Goal: Task Accomplishment & Management: Use online tool/utility

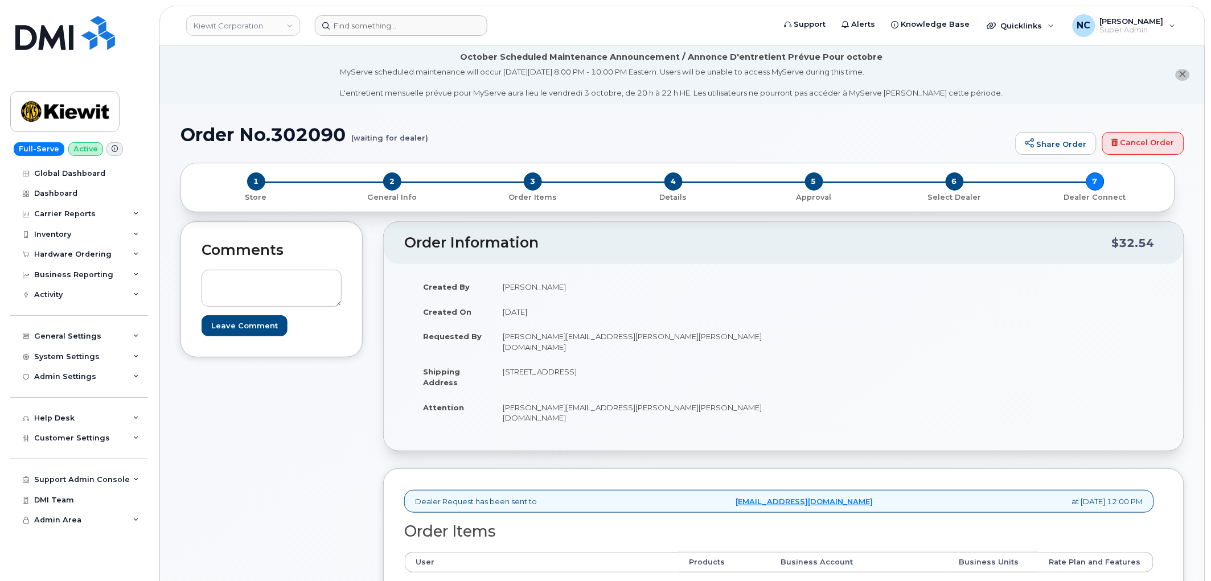
drag, startPoint x: 288, startPoint y: 25, endPoint x: 346, endPoint y: 22, distance: 58.2
click at [291, 24] on link "Kiewit Corporation" at bounding box center [243, 25] width 114 height 20
click at [345, 20] on input at bounding box center [401, 25] width 172 height 20
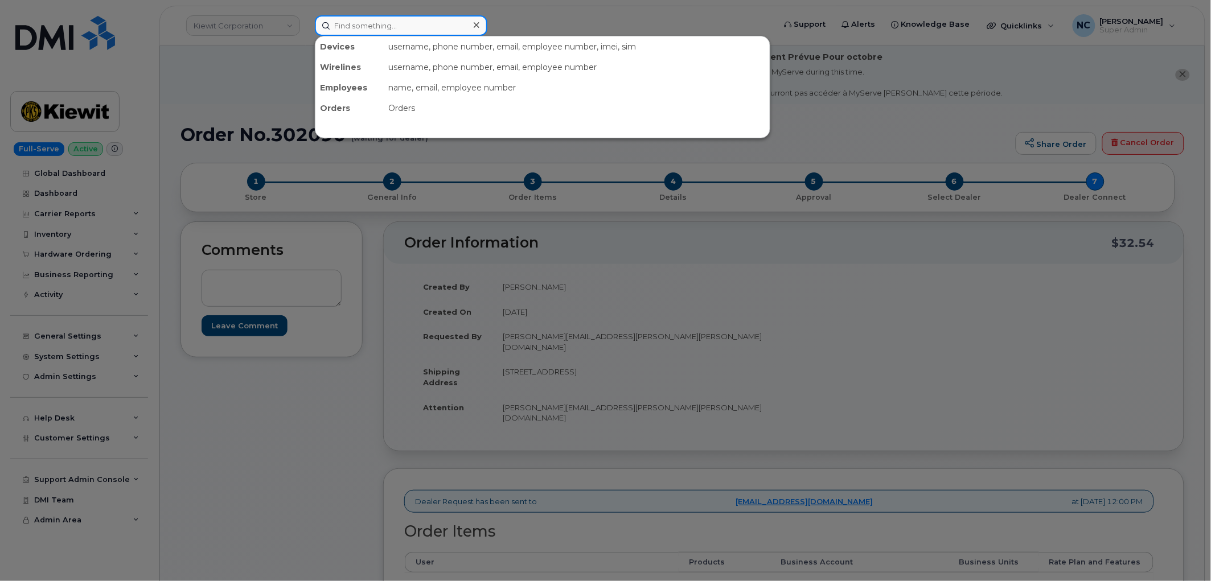
paste input "504-272-3717"
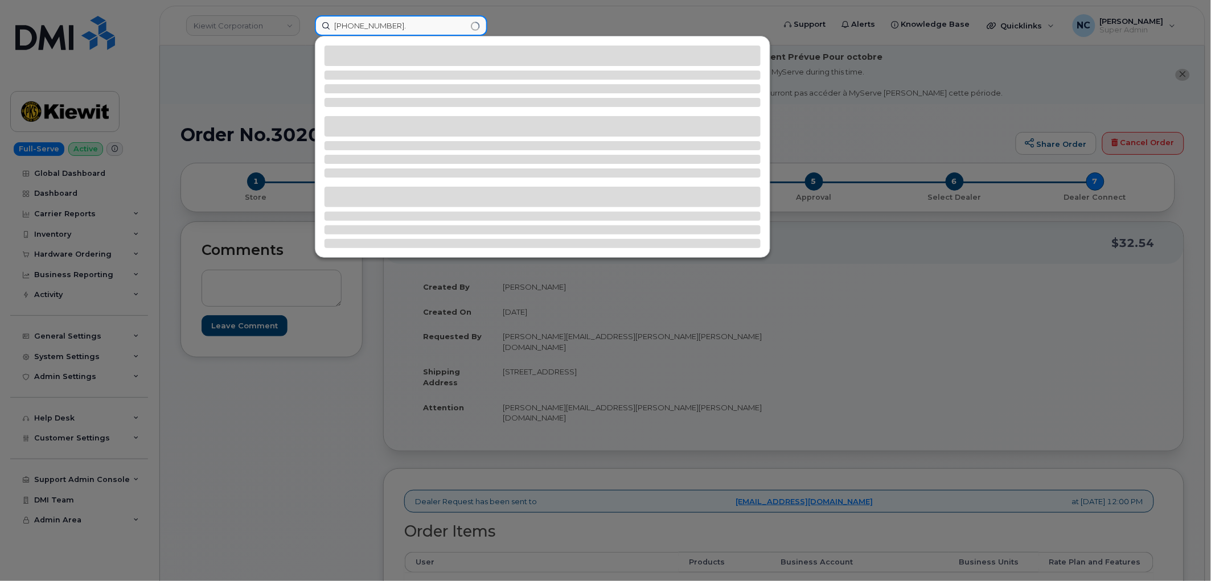
type input "504-272-3717"
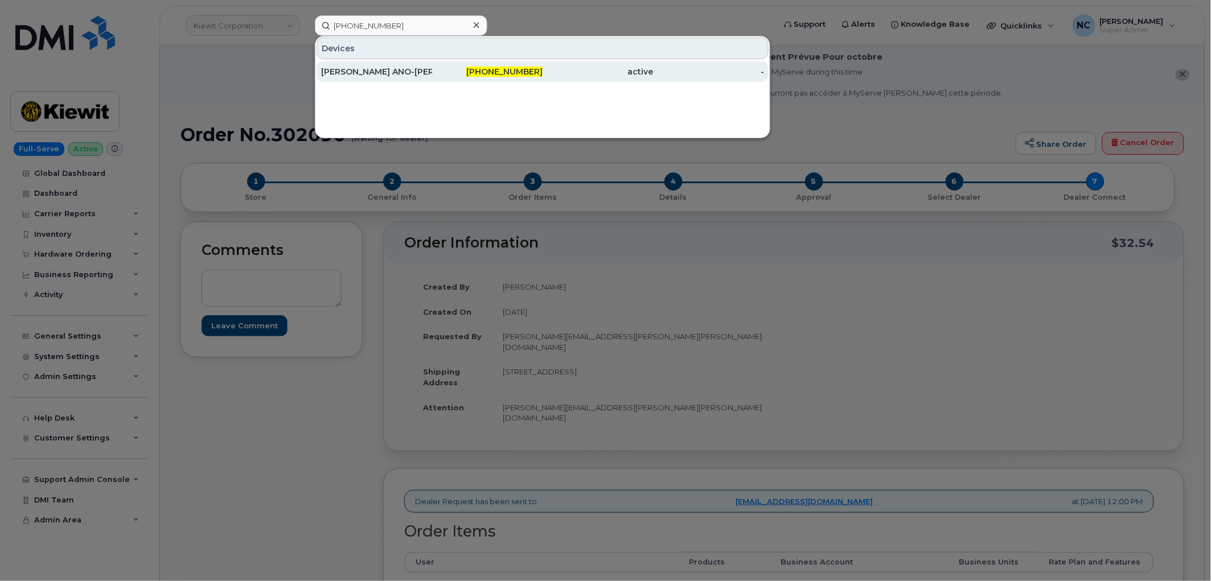
drag, startPoint x: 511, startPoint y: 95, endPoint x: 507, endPoint y: 60, distance: 35.0
click at [511, 93] on div "Devices FELICIA ANO-IRVING 504-272-3717 active -" at bounding box center [542, 87] width 455 height 102
click at [507, 61] on link "FELICIA ANO-IRVING 504-272-3717 active -" at bounding box center [542, 71] width 452 height 20
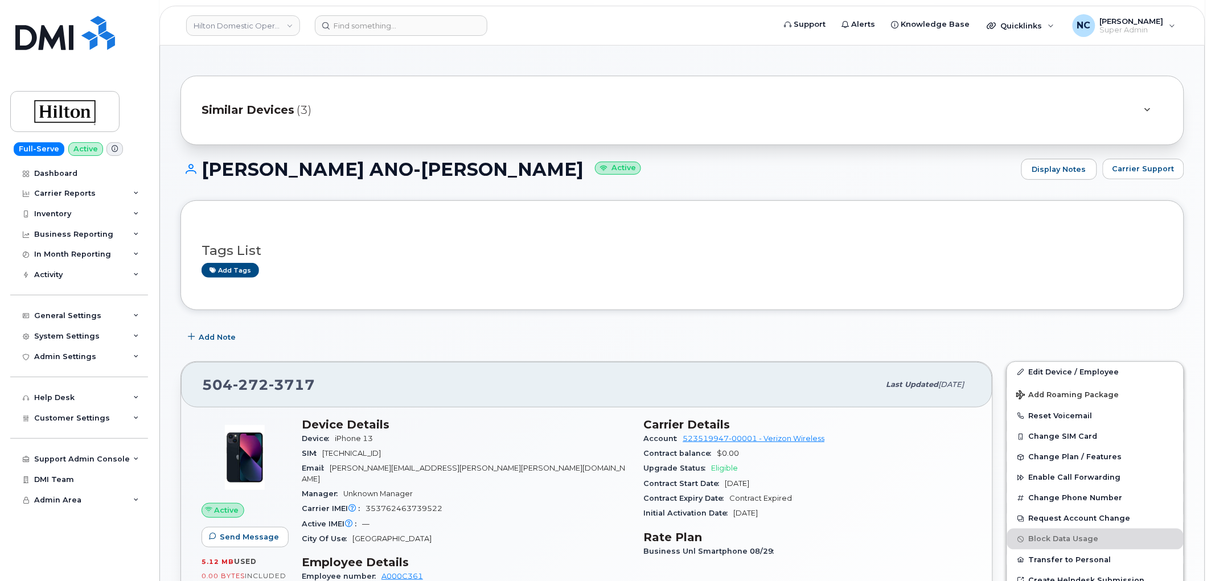
scroll to position [63, 0]
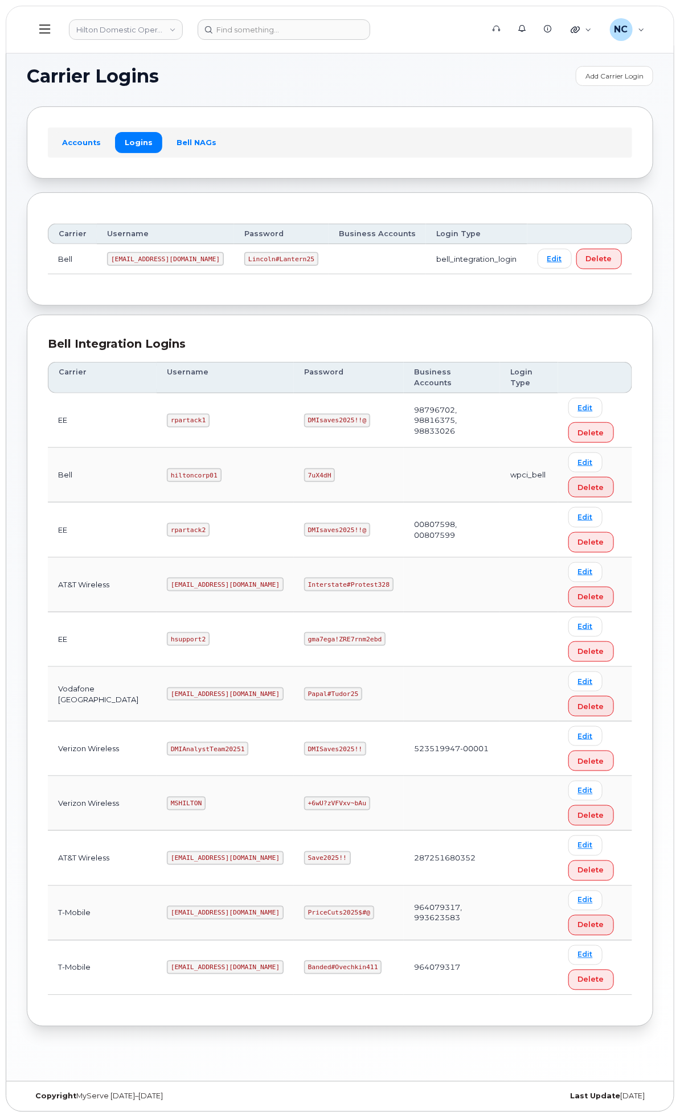
scroll to position [24, 0]
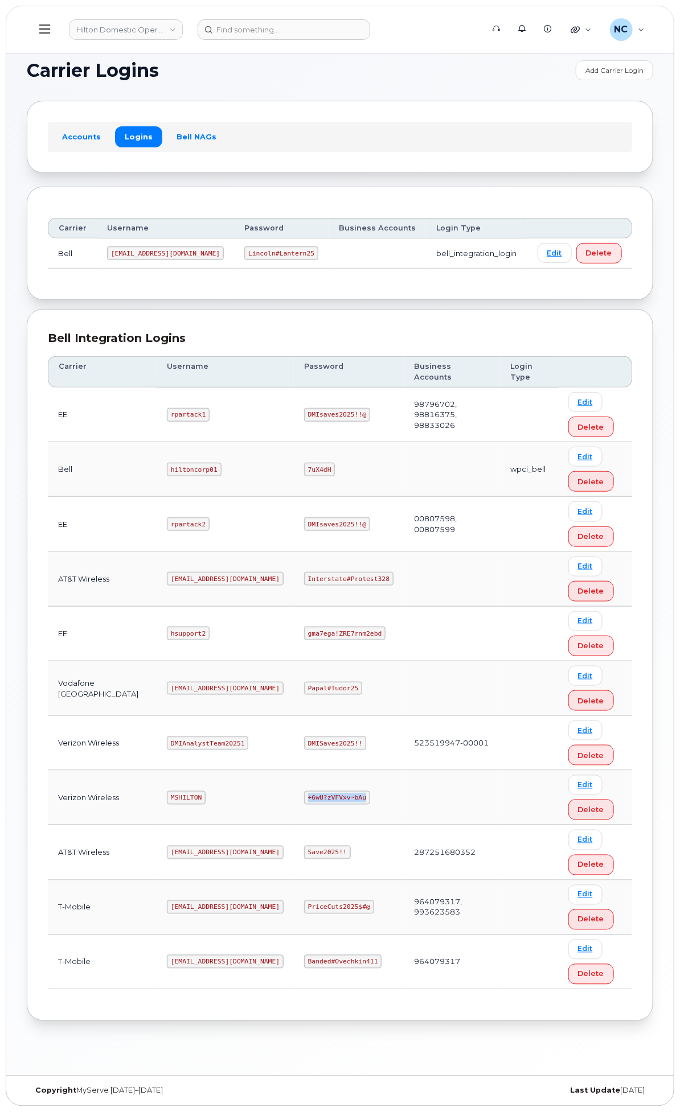
drag, startPoint x: 452, startPoint y: 817, endPoint x: 394, endPoint y: 807, distance: 58.3
click at [394, 807] on td "+6wU?zVFVxv~bAu" at bounding box center [349, 798] width 110 height 55
copy code "+6wU?zVFVxv~bAu"
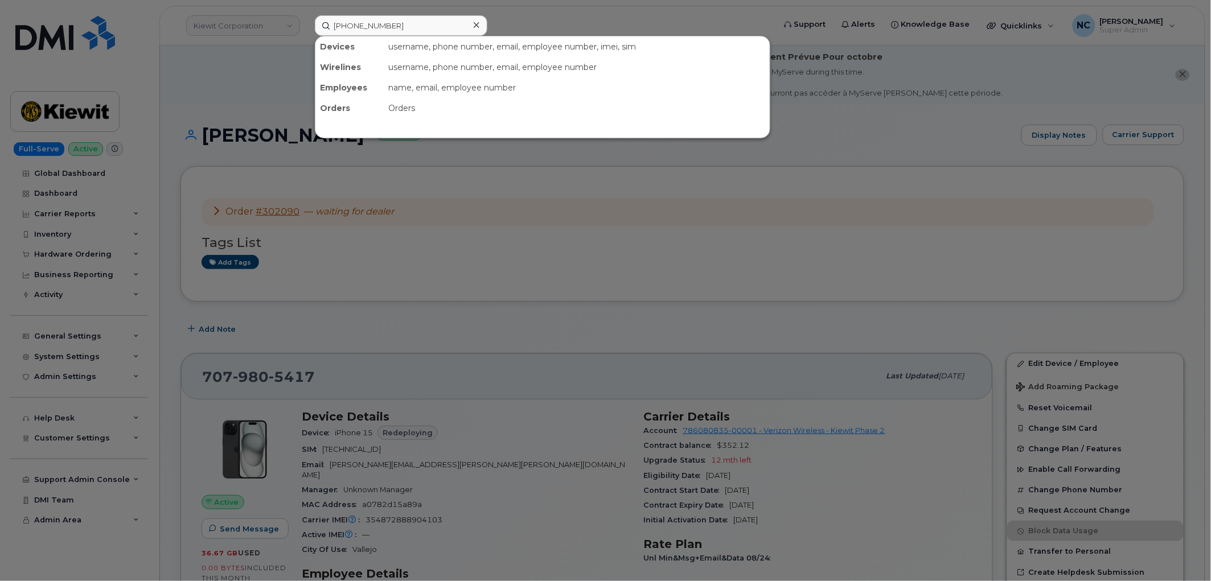
type input "913-216-0856"
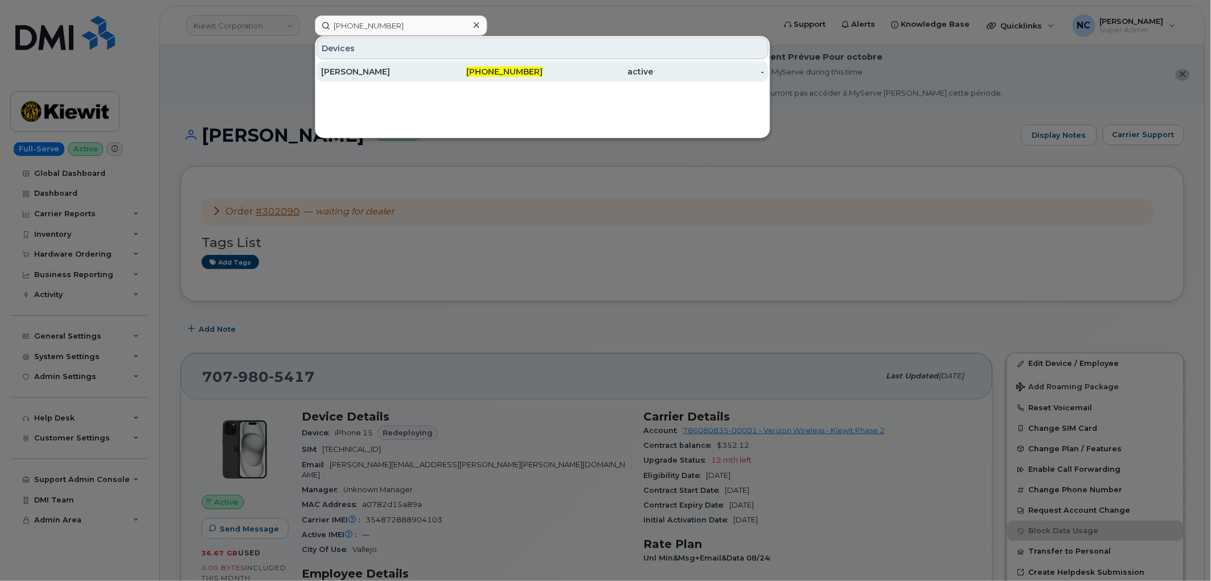
click at [402, 74] on div "[PERSON_NAME]" at bounding box center [376, 71] width 111 height 11
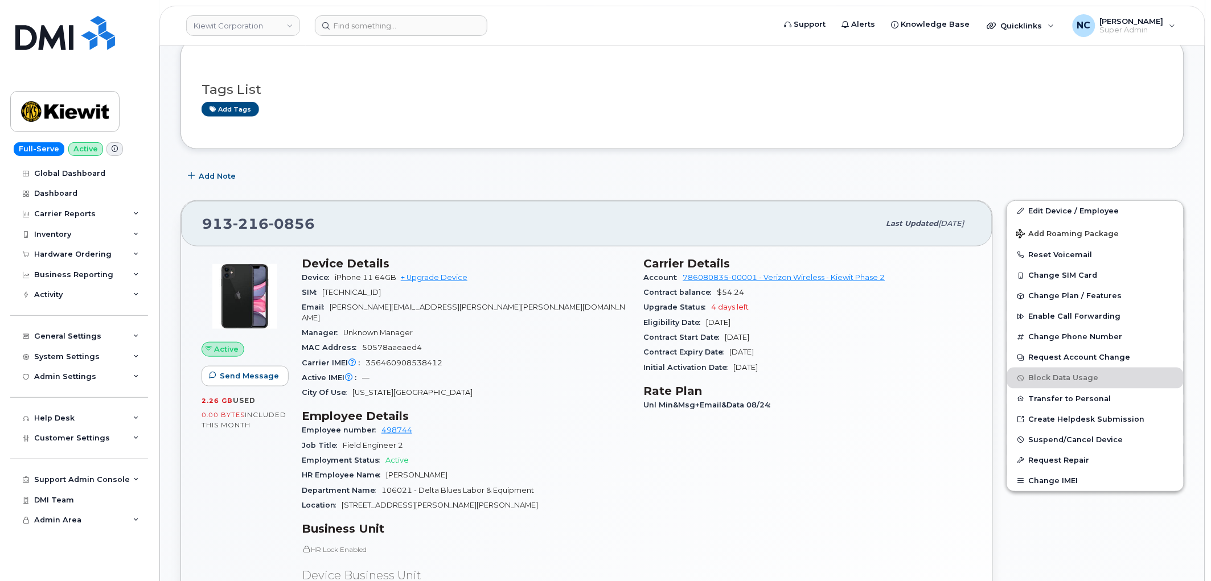
scroll to position [253, 0]
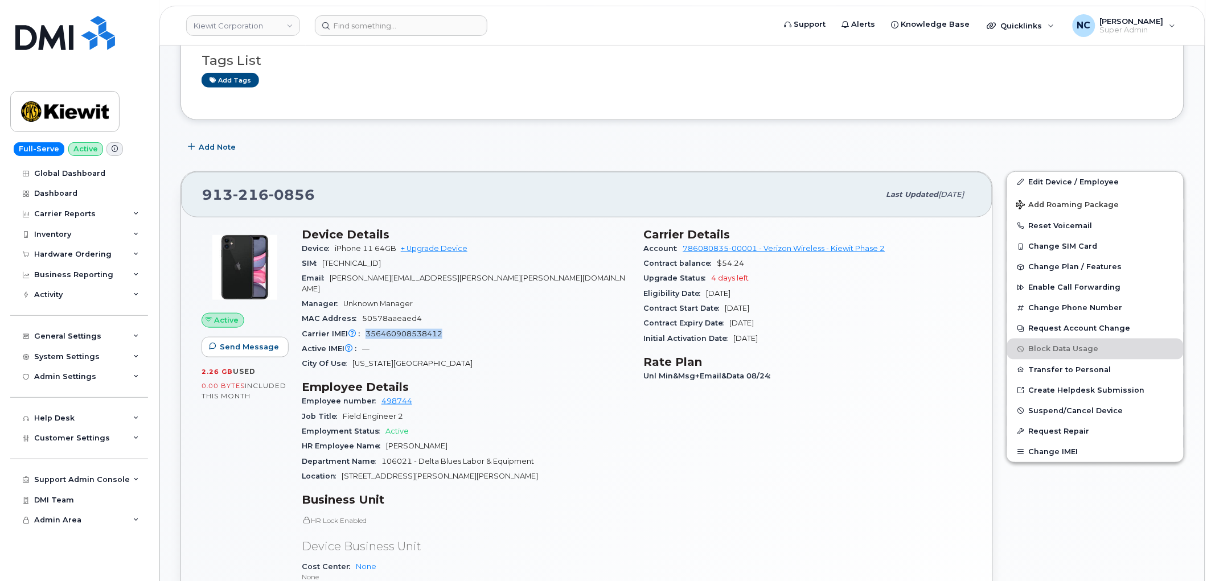
drag, startPoint x: 459, startPoint y: 321, endPoint x: 365, endPoint y: 325, distance: 94.6
click at [365, 327] on div "Carrier IMEI Carrier IMEI is reported during the last billing cycle or change o…" at bounding box center [466, 334] width 328 height 15
copy span "356460908538412"
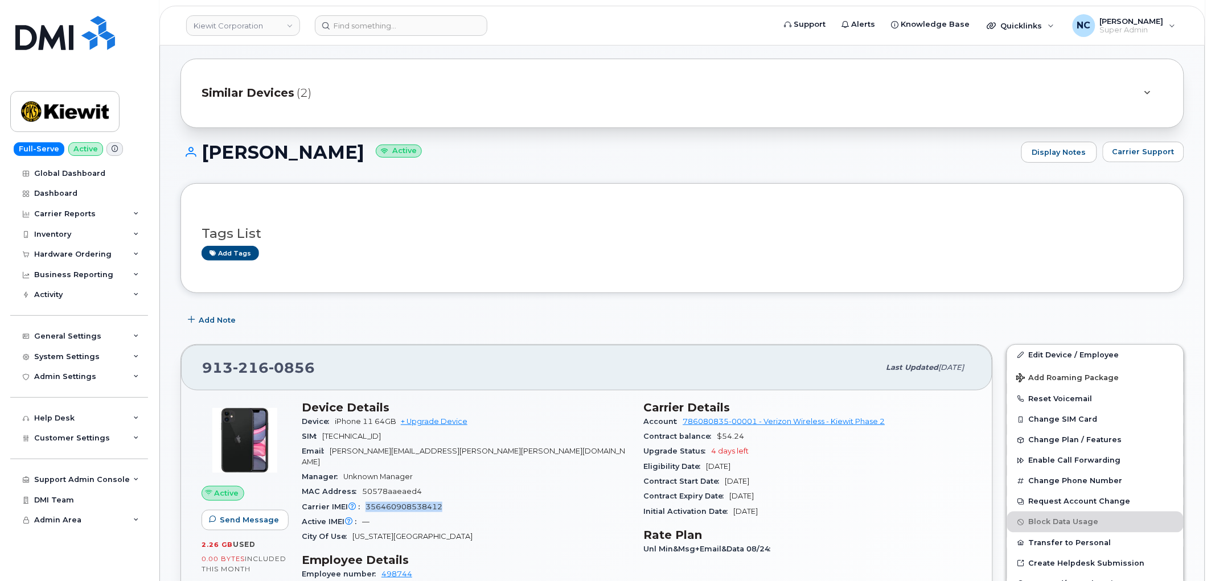
scroll to position [126, 0]
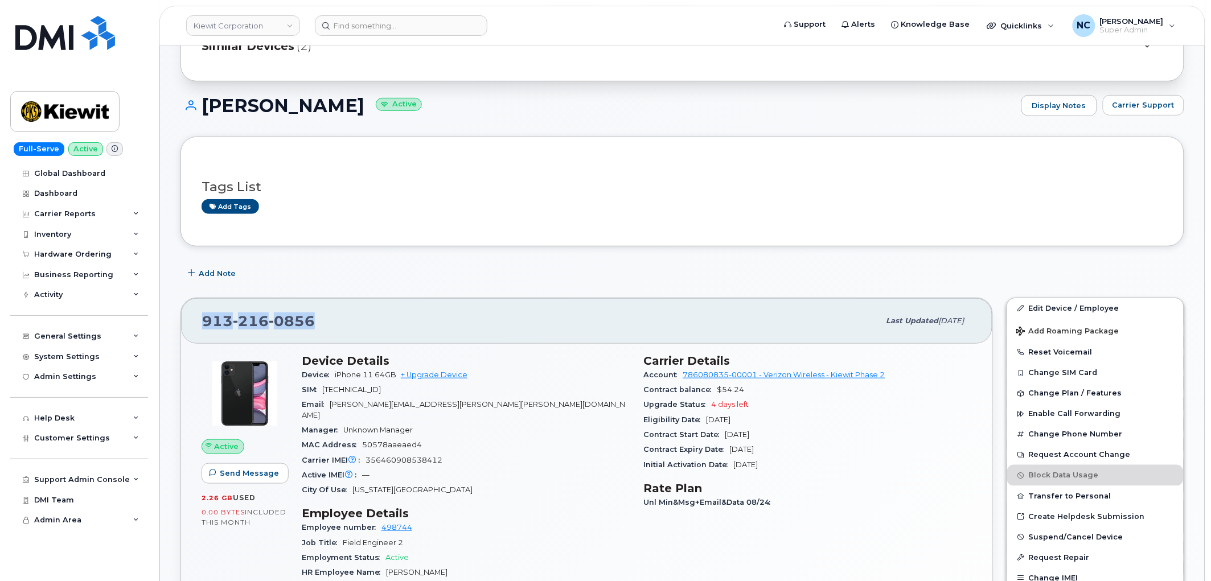
drag, startPoint x: 331, startPoint y: 322, endPoint x: 174, endPoint y: 318, distance: 157.2
click at [174, 318] on div "913 216 0856 Last updated Sep 06, 2025 Active Send Message 2.26 GB  used 0.00 B…" at bounding box center [587, 574] width 826 height 567
copy span "913 216 0856"
click at [59, 261] on div "Hardware Ordering" at bounding box center [79, 254] width 138 height 20
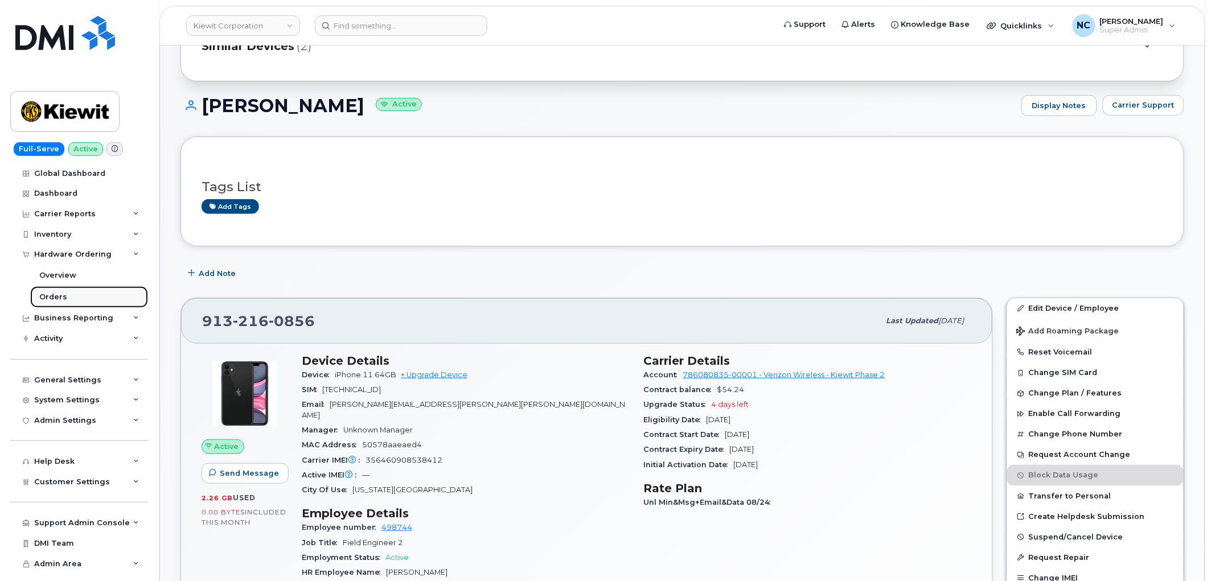
click at [61, 295] on div "Orders" at bounding box center [53, 297] width 28 height 10
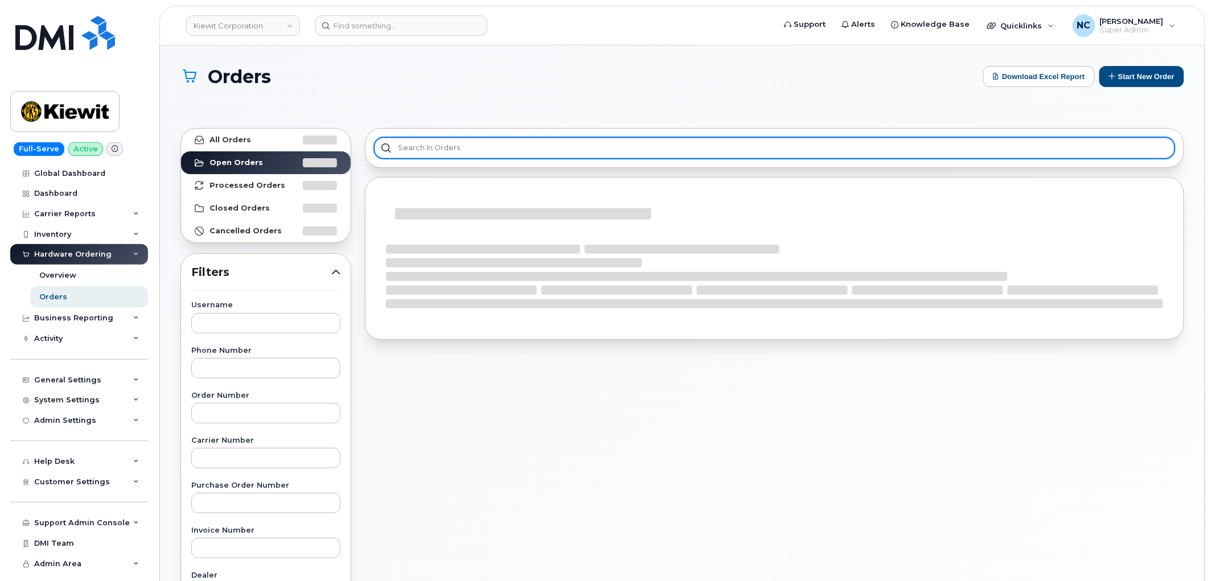
drag, startPoint x: 477, startPoint y: 135, endPoint x: 473, endPoint y: 143, distance: 8.9
click at [475, 140] on div at bounding box center [774, 148] width 819 height 40
click at [471, 146] on input "text" at bounding box center [775, 148] width 800 height 20
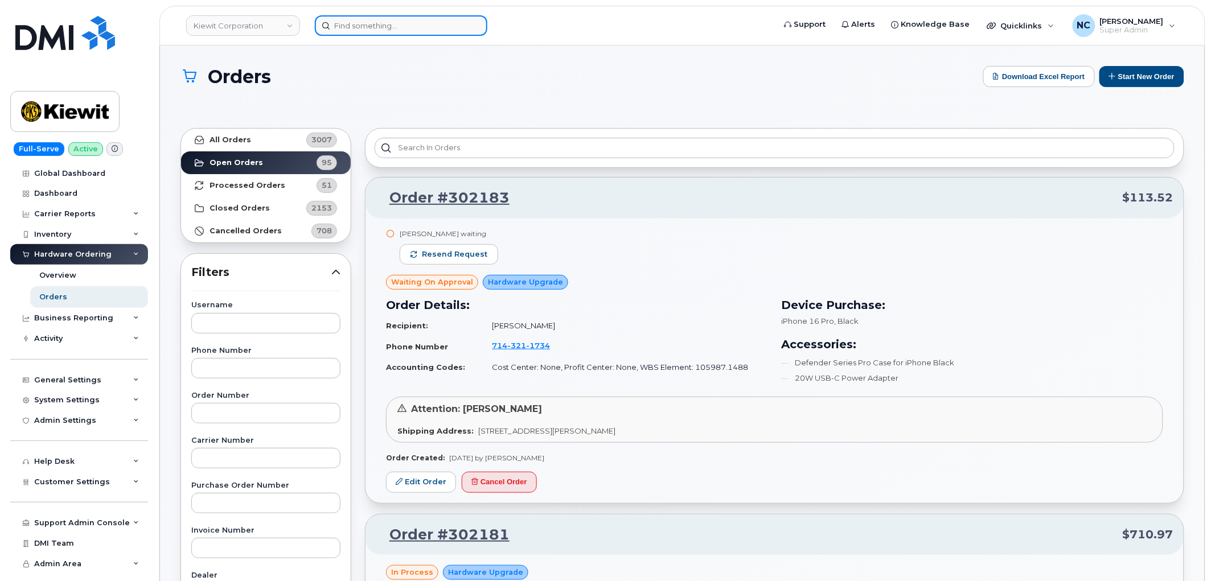
click at [404, 19] on input at bounding box center [401, 25] width 172 height 20
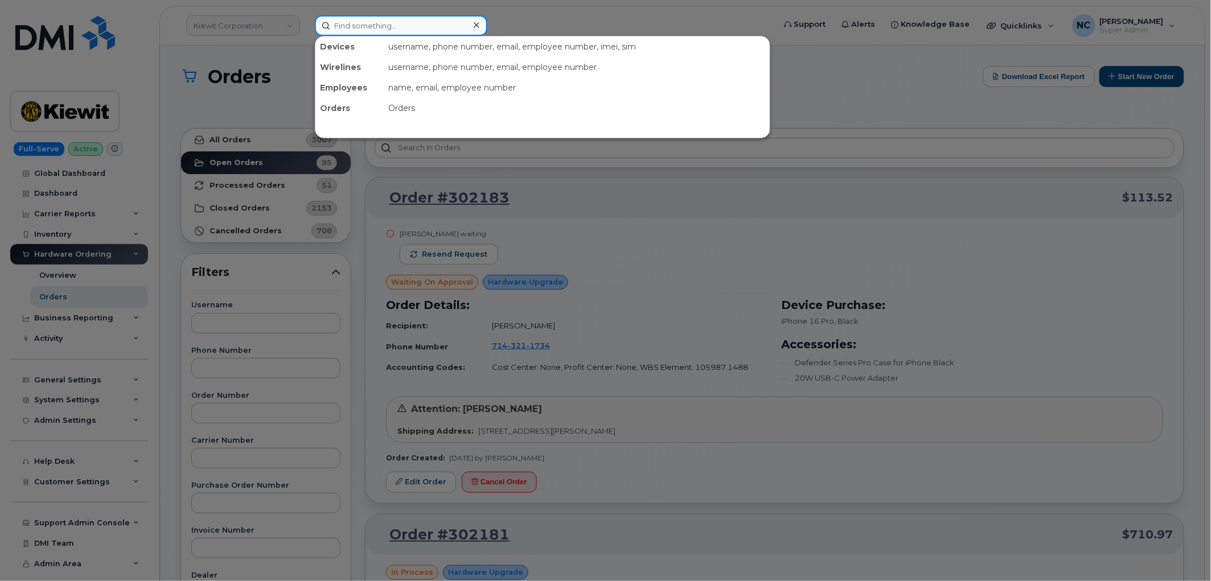
paste input "9132160856"
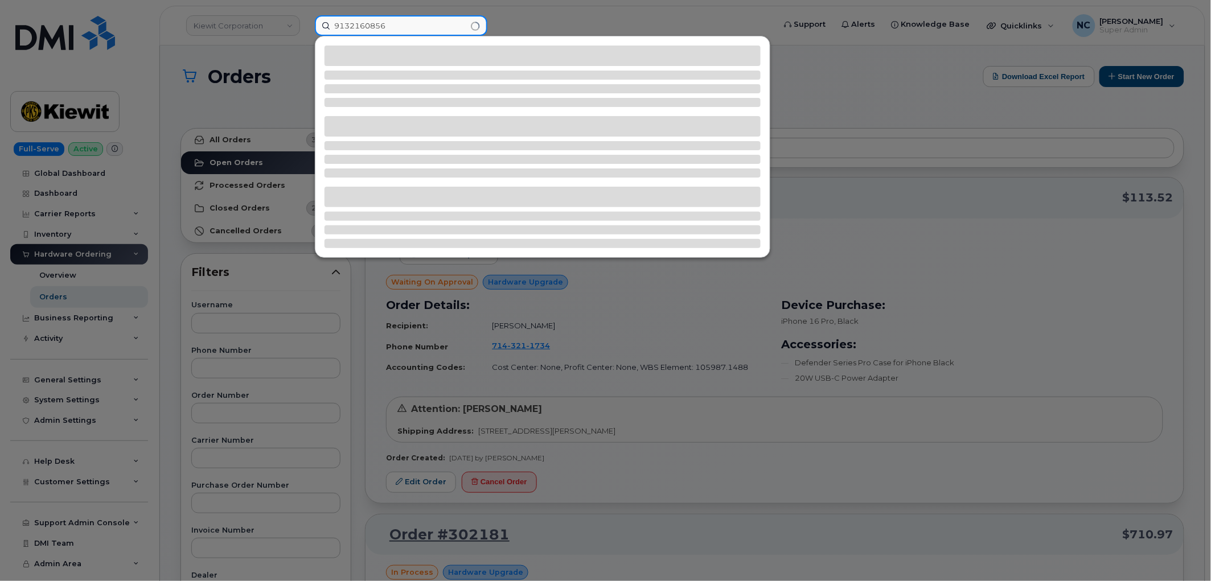
type input "9132160856"
click at [881, 22] on div at bounding box center [605, 290] width 1211 height 581
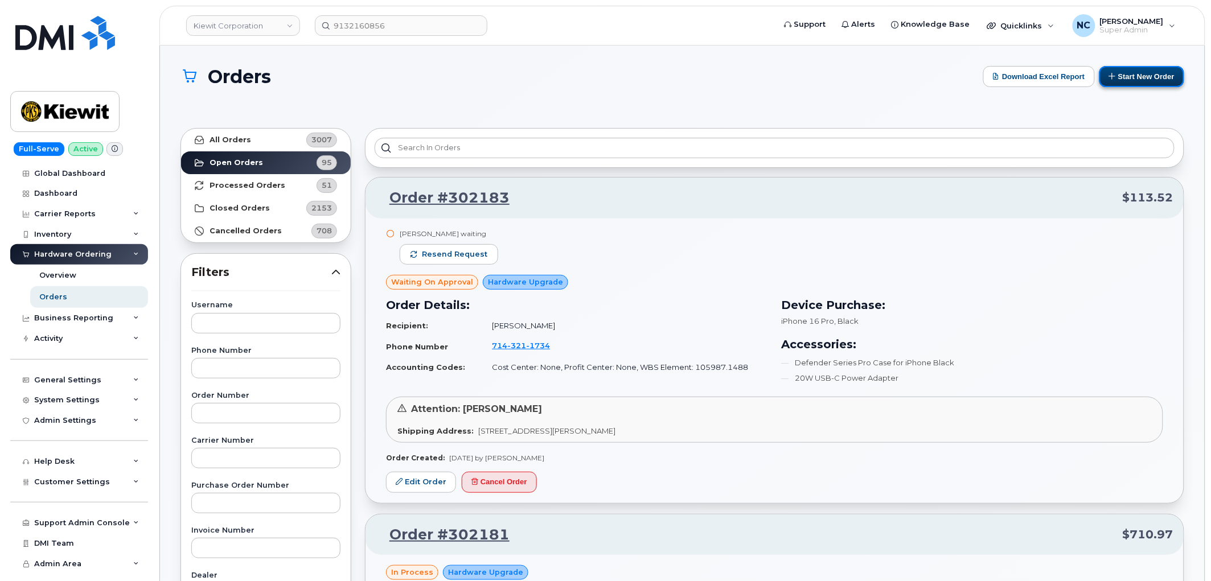
click at [1119, 80] on button "Start New Order" at bounding box center [1141, 76] width 85 height 21
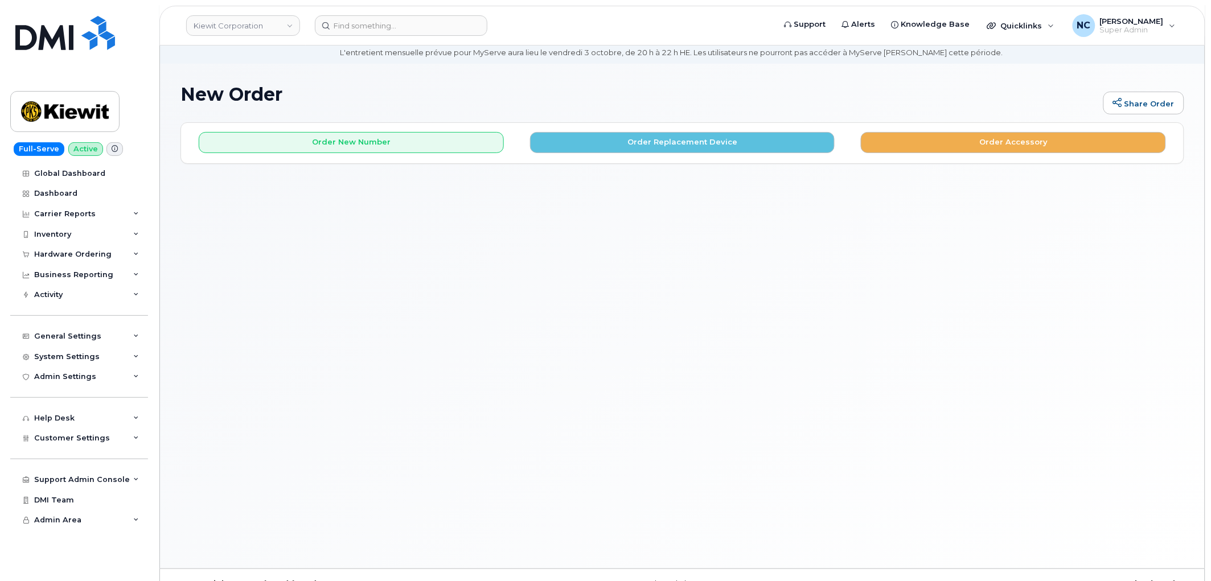
scroll to position [63, 0]
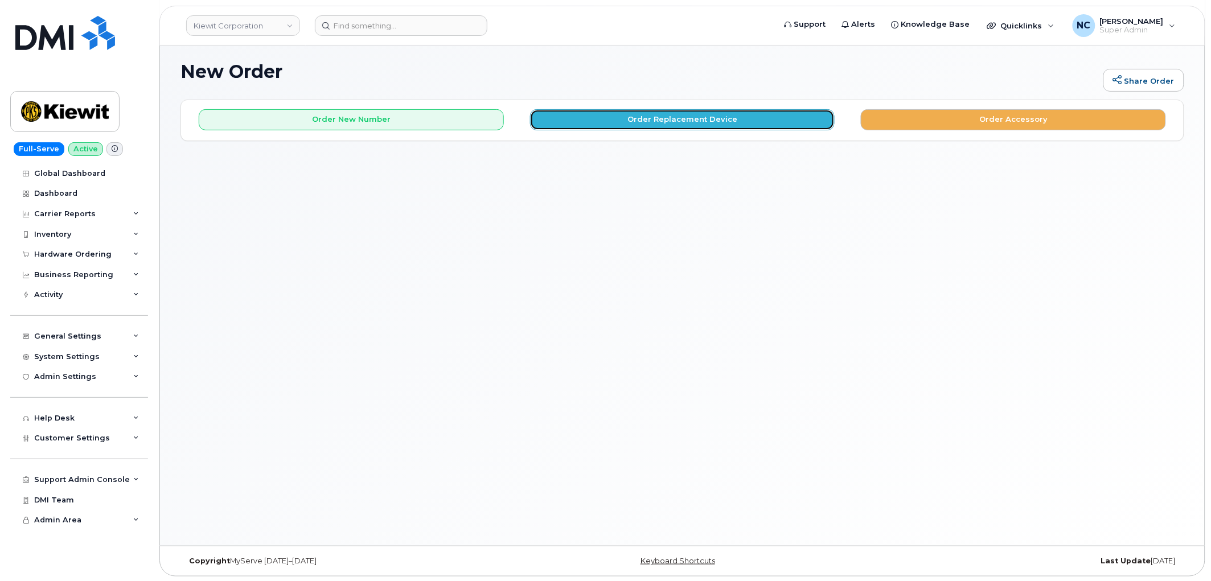
click at [666, 128] on button "Order Replacement Device" at bounding box center [682, 119] width 305 height 21
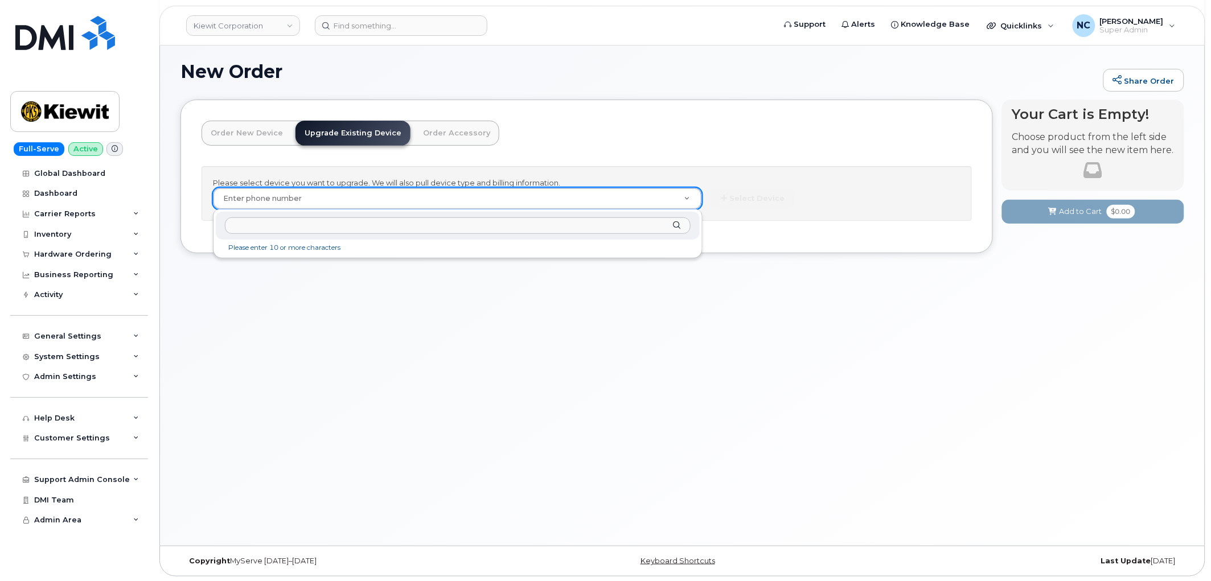
type input "9132160856"
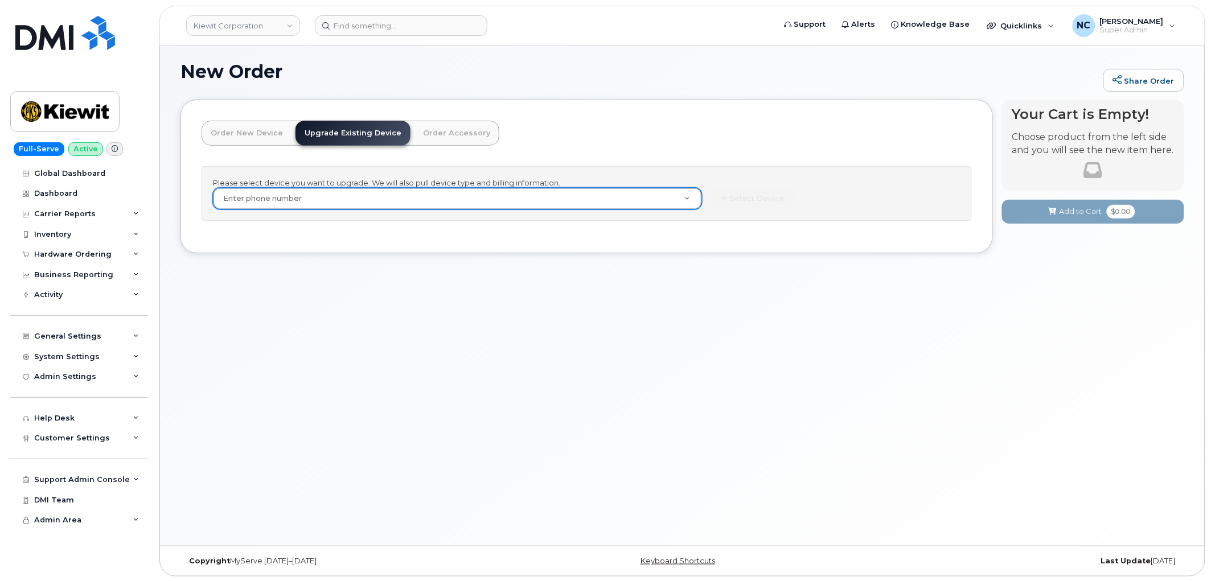
click at [225, 129] on link "Order New Device" at bounding box center [247, 133] width 91 height 25
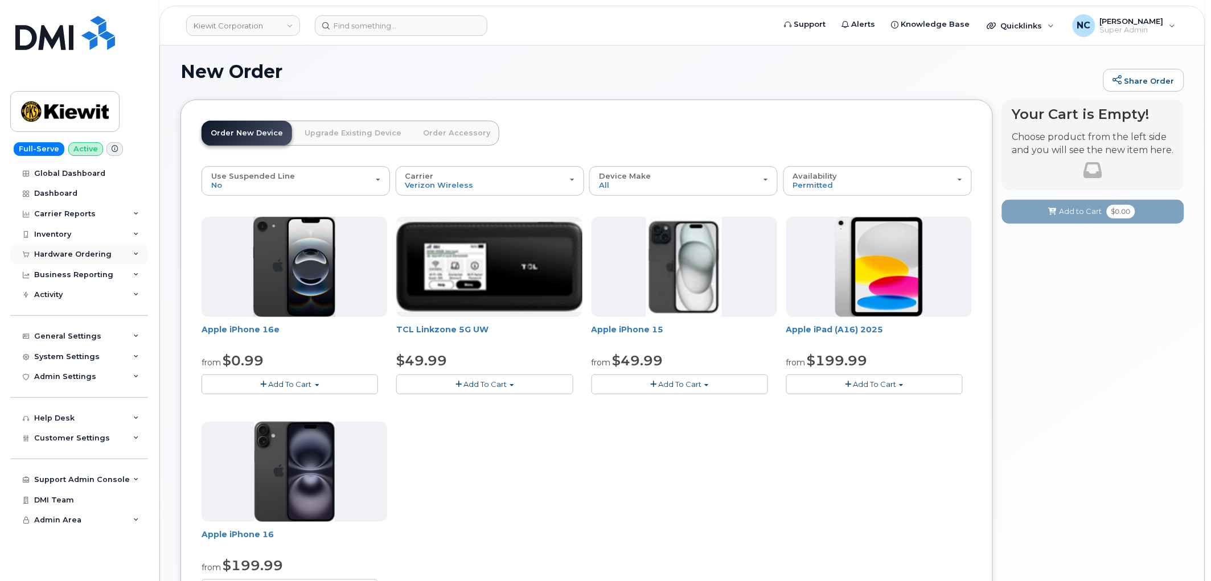
click at [89, 251] on div "Hardware Ordering" at bounding box center [79, 254] width 138 height 20
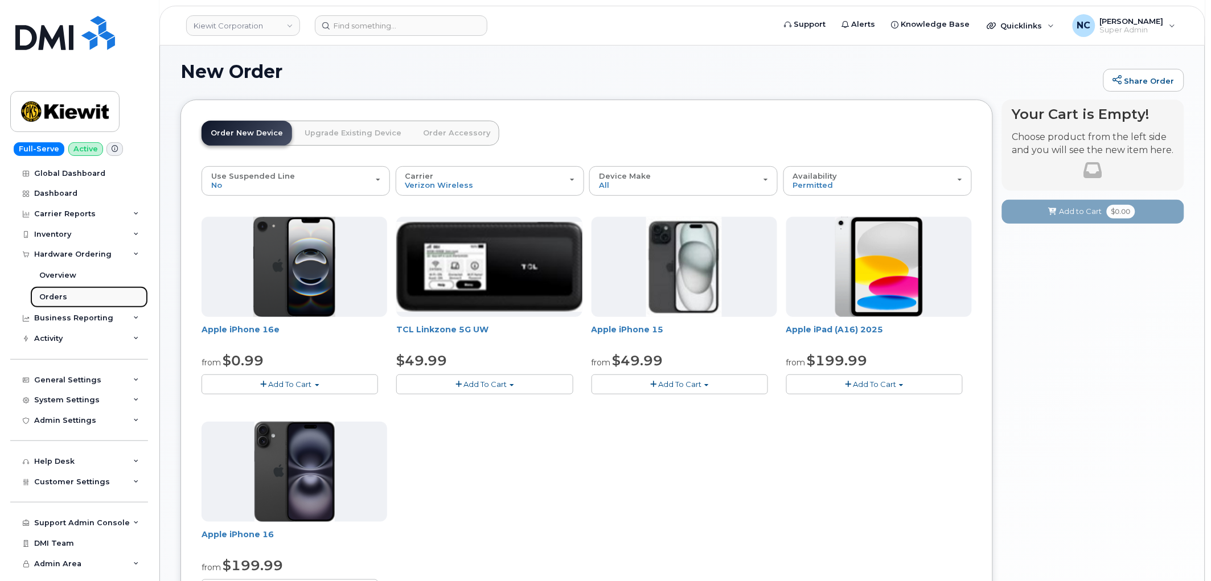
click at [47, 294] on div "Orders" at bounding box center [53, 297] width 28 height 10
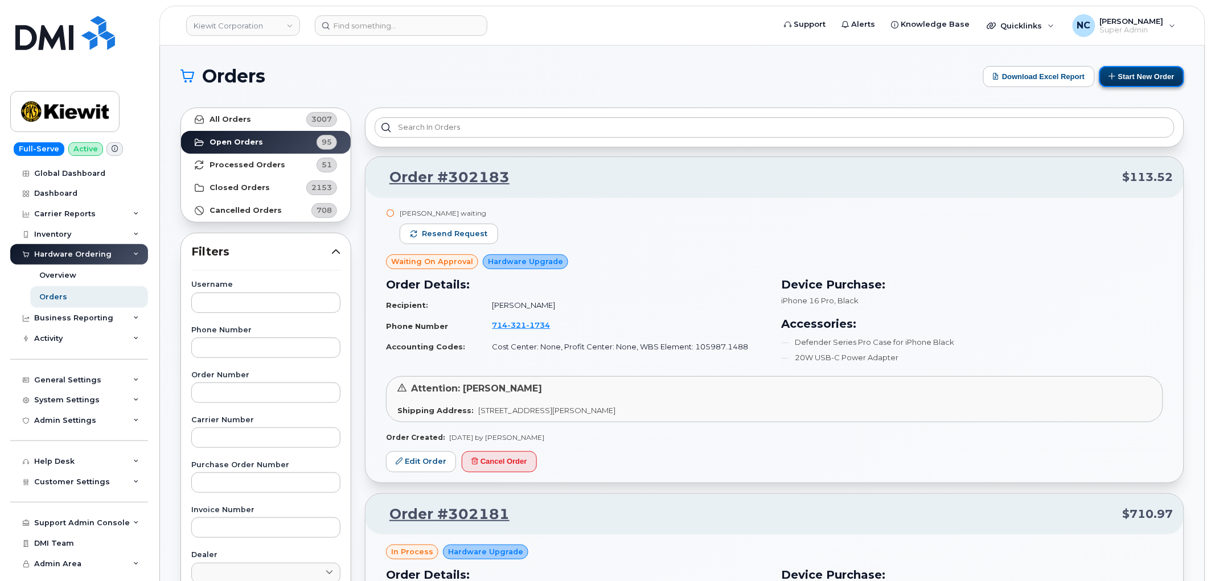
click at [1121, 78] on button "Start New Order" at bounding box center [1141, 76] width 85 height 21
click at [1134, 80] on button "Start New Order" at bounding box center [1141, 76] width 85 height 21
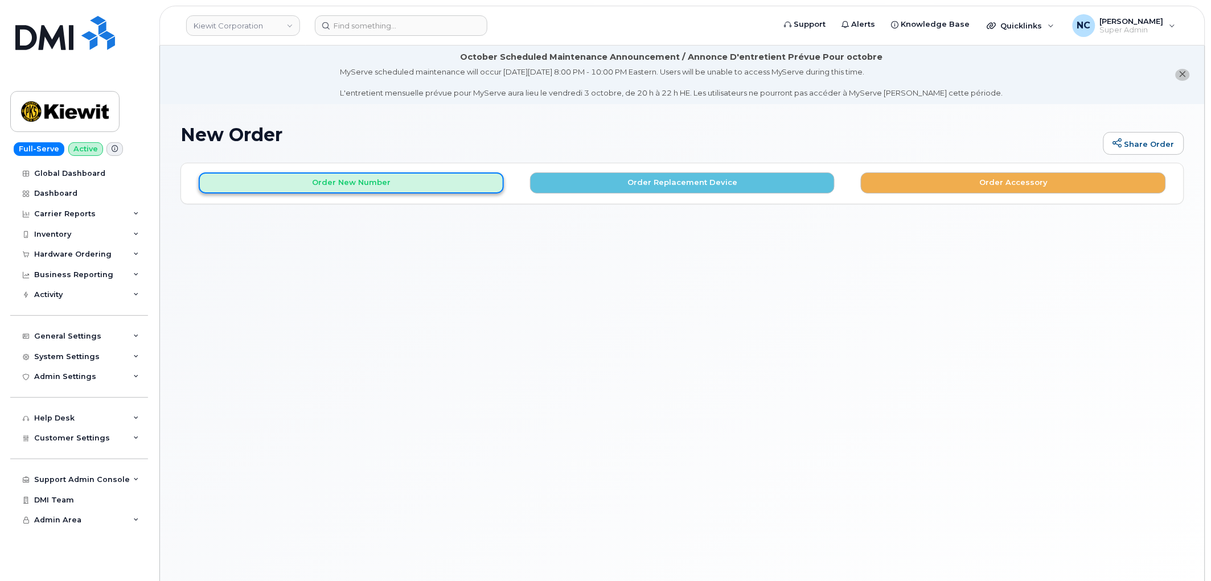
click at [373, 189] on button "Order New Number" at bounding box center [351, 182] width 305 height 21
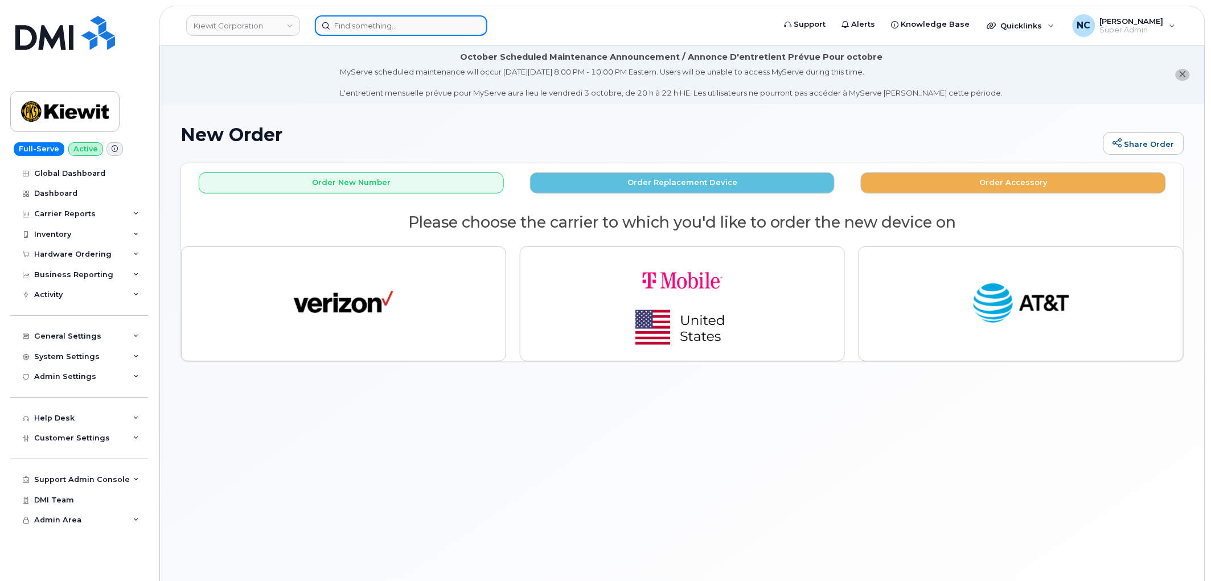
click at [459, 29] on input at bounding box center [401, 25] width 172 height 20
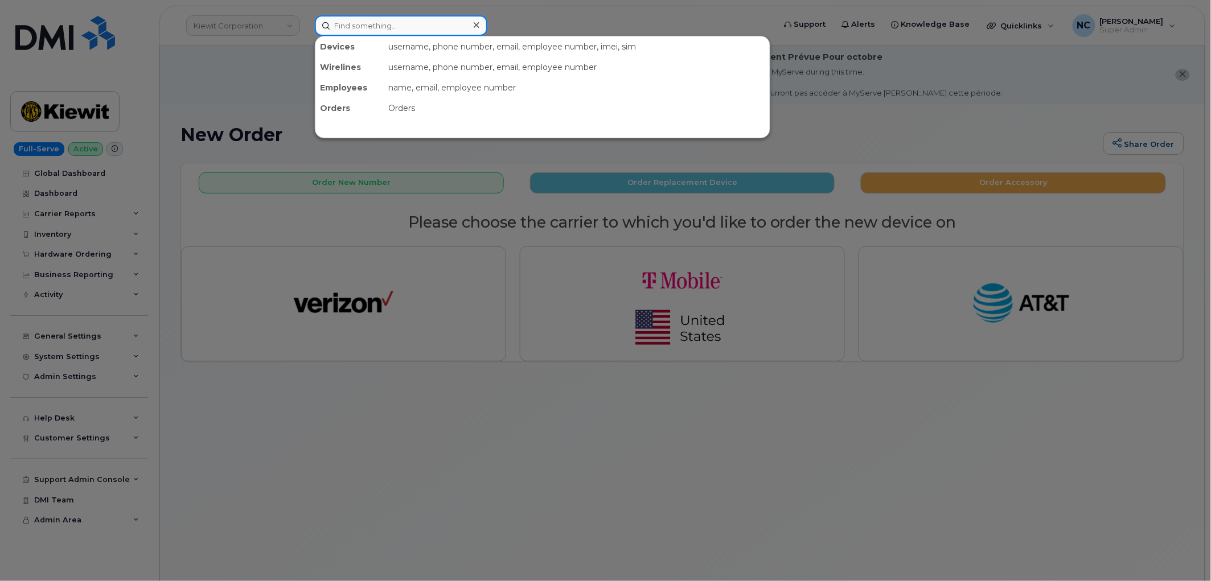
paste input "Press and hold Shift then press Enter to edit 423-836-0074"
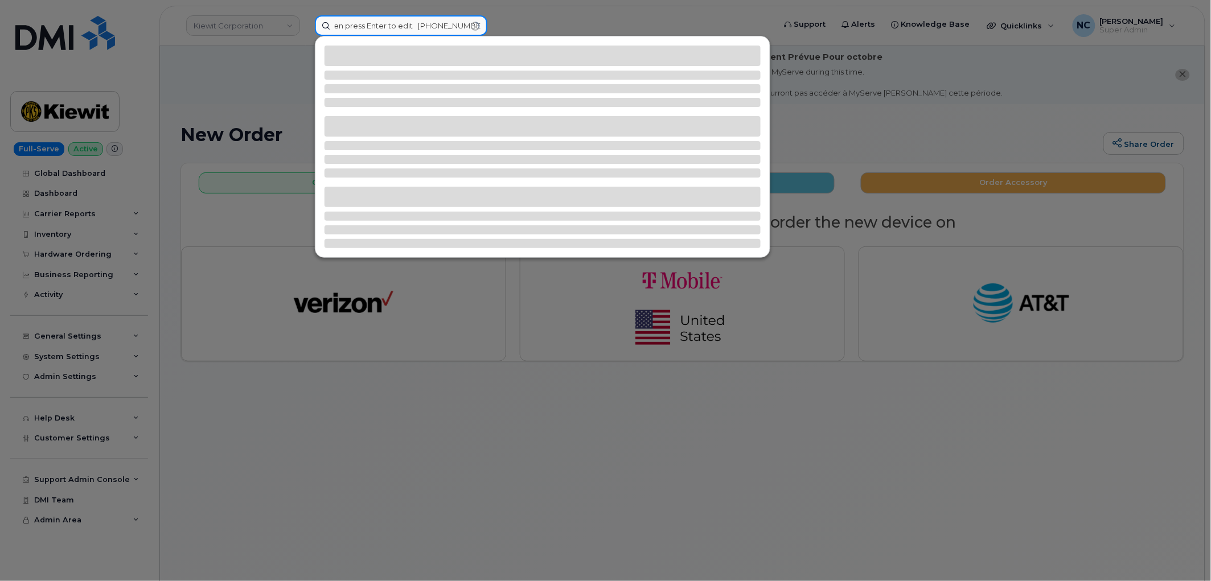
drag, startPoint x: 427, startPoint y: 25, endPoint x: 129, endPoint y: 49, distance: 299.2
click at [306, 36] on div "Press and hold Shift then press Enter to edit 423-836-0074" at bounding box center [541, 25] width 471 height 20
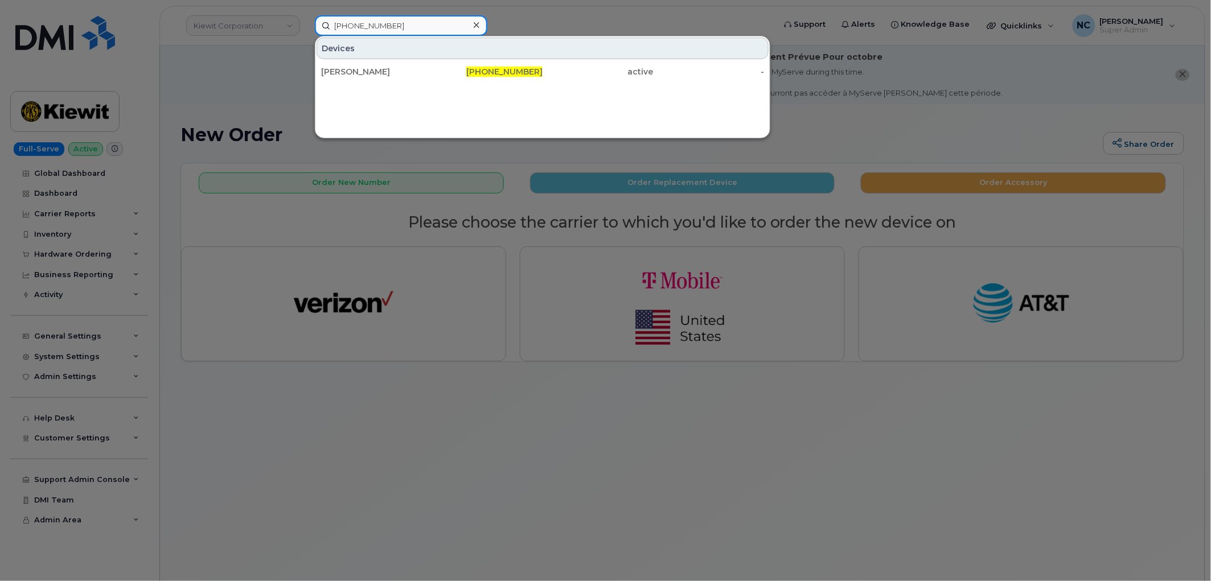
type input "423-836-0074"
click at [385, 60] on div "EMANUEL EKANEM 423-836-0074 active -" at bounding box center [542, 71] width 454 height 23
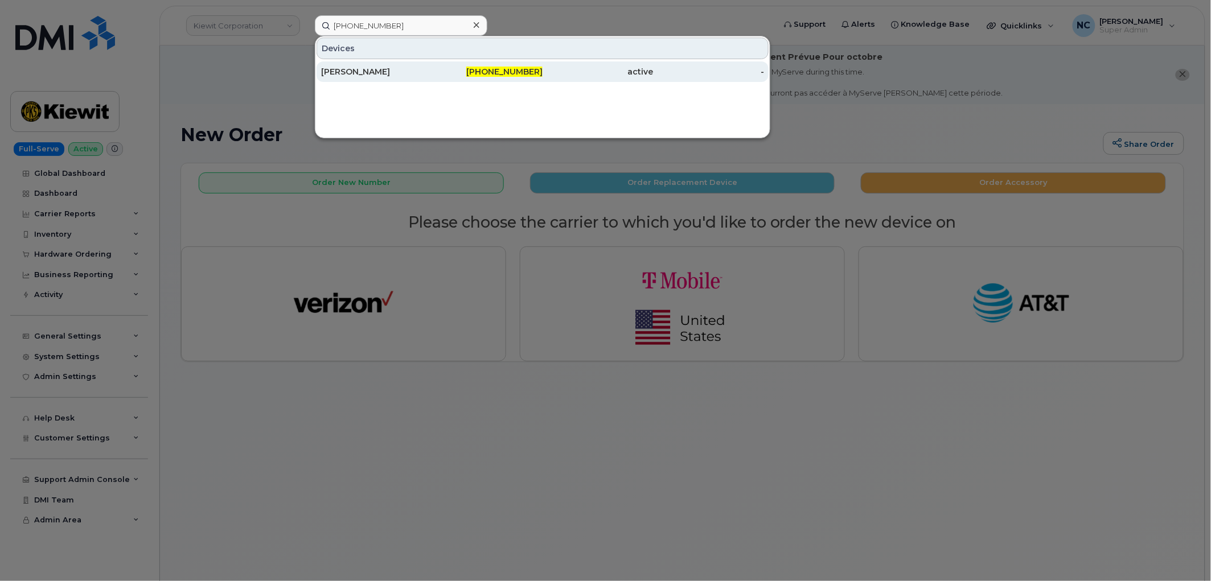
click at [378, 66] on div "[PERSON_NAME]" at bounding box center [376, 71] width 111 height 11
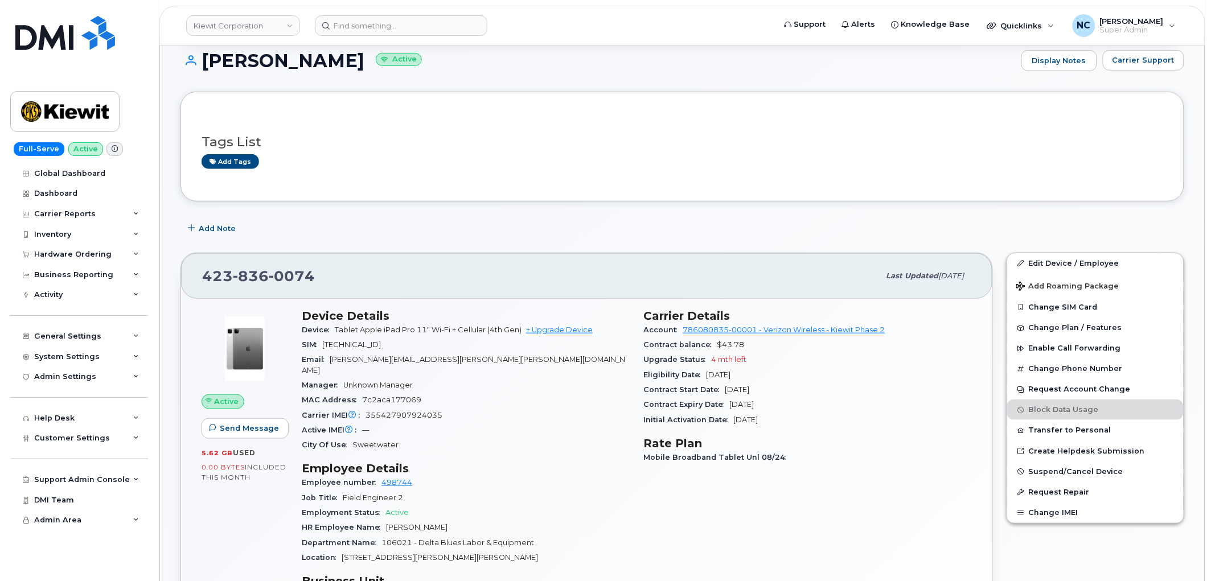
scroll to position [253, 0]
